Goal: Use online tool/utility: Utilize a website feature to perform a specific function

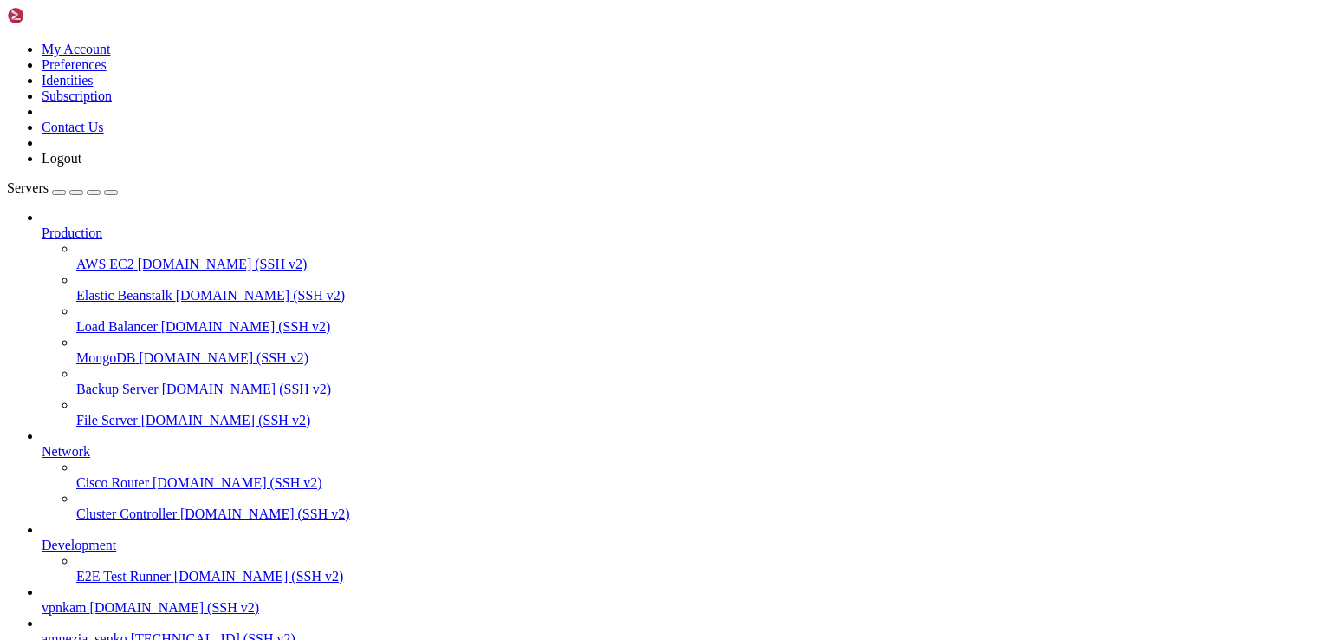
scroll to position [152, 0]
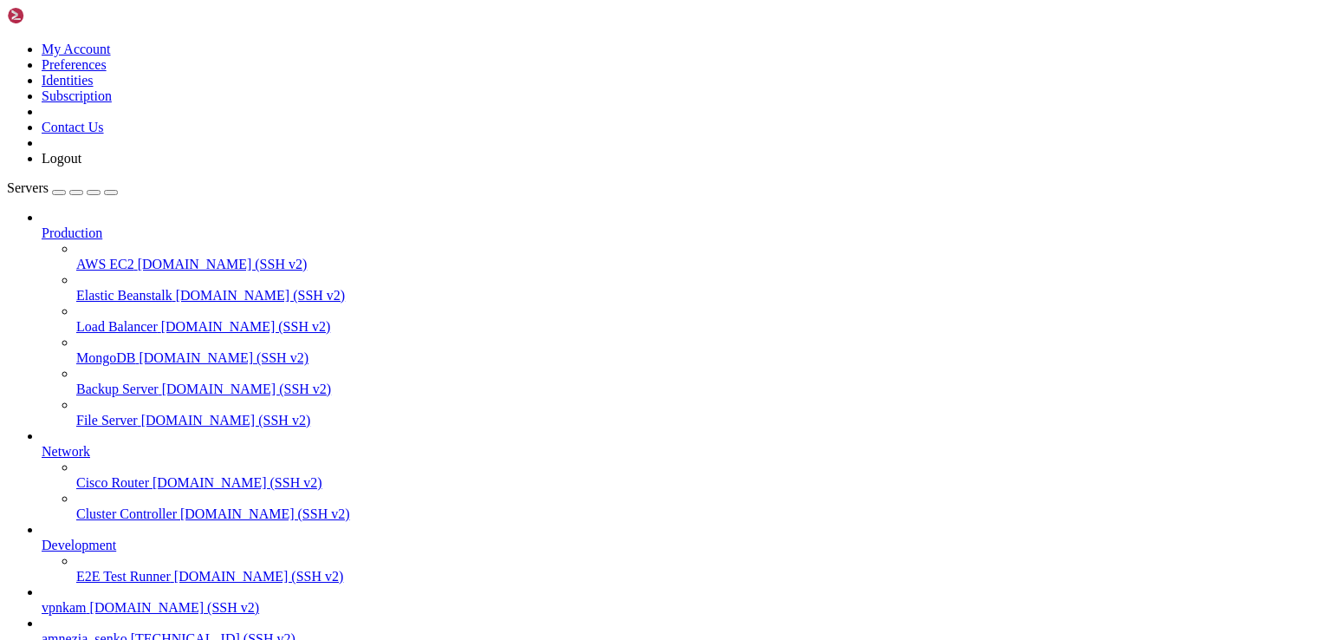
drag, startPoint x: 79, startPoint y: 1186, endPoint x: 116, endPoint y: 1191, distance: 37.6
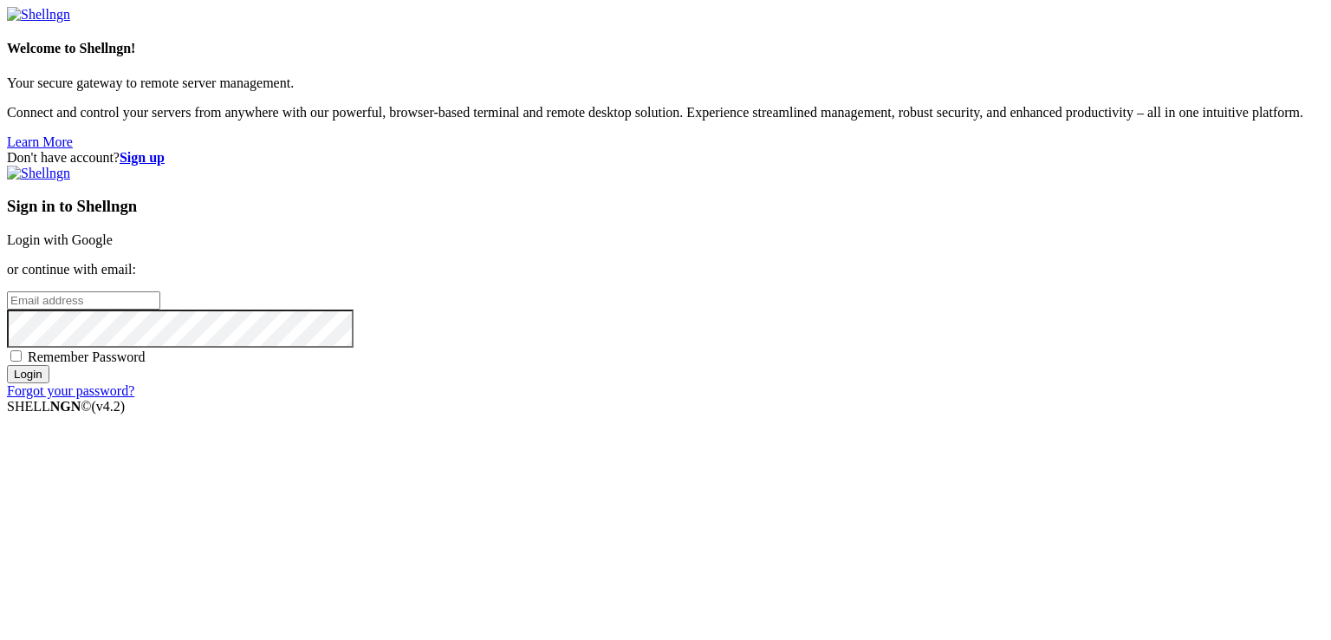
click at [113, 236] on link "Login with Google" at bounding box center [60, 239] width 106 height 15
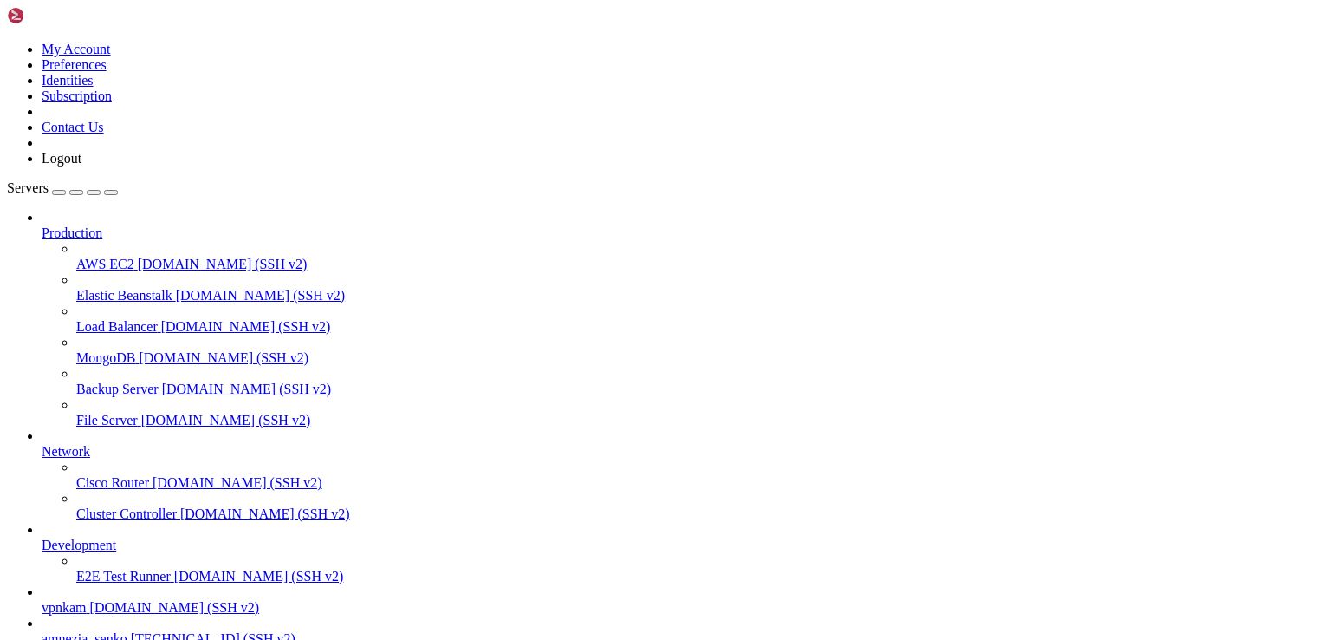
scroll to position [2587, 0]
